Goal: Find specific page/section: Find specific page/section

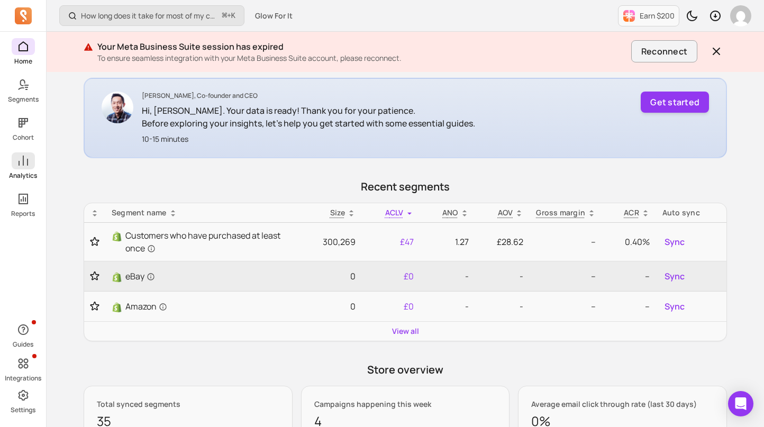
click at [17, 158] on icon at bounding box center [23, 160] width 13 height 13
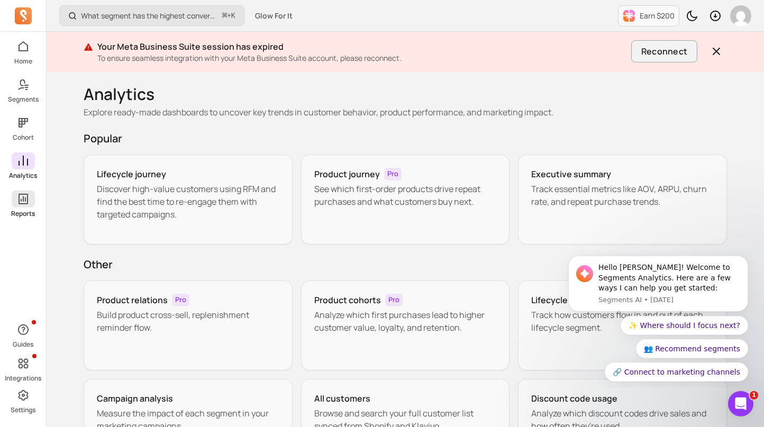
click at [25, 210] on p "Reports" at bounding box center [23, 213] width 24 height 8
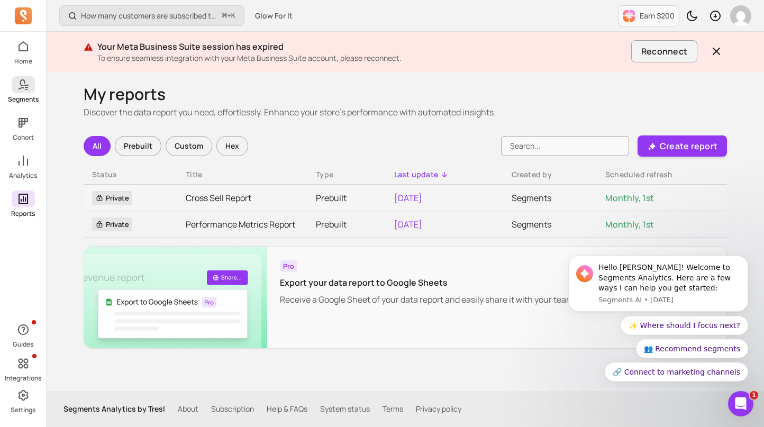
click at [22, 90] on icon at bounding box center [23, 84] width 13 height 13
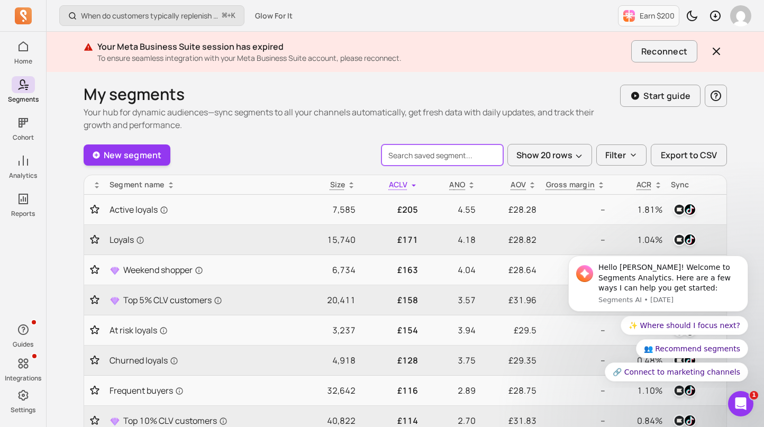
click at [425, 154] on input "search" at bounding box center [442, 154] width 122 height 21
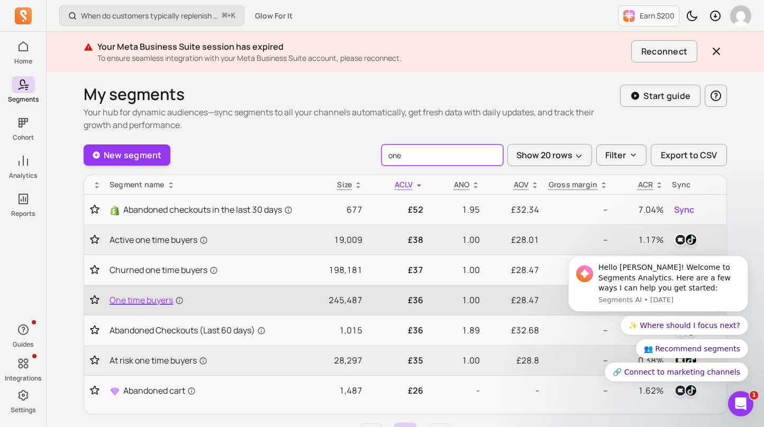
type input "one"
click at [135, 306] on span "One time buyers" at bounding box center [146, 299] width 74 height 13
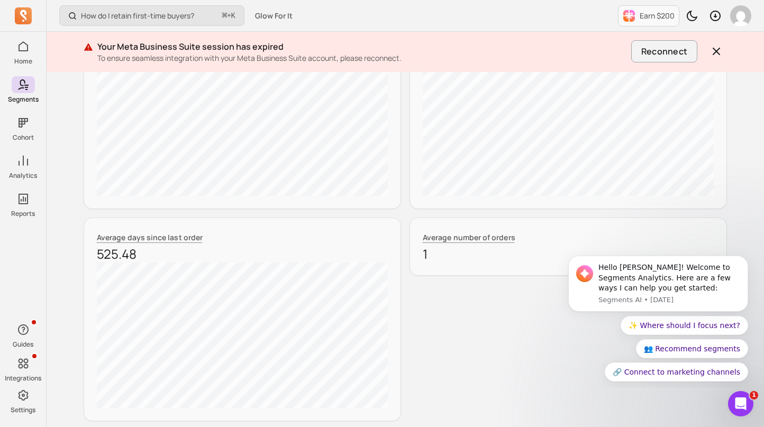
scroll to position [519, 0]
